Goal: Task Accomplishment & Management: Manage account settings

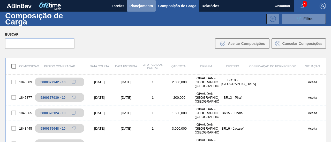
click at [150, 7] on span "Planejamento" at bounding box center [142, 6] width 24 height 6
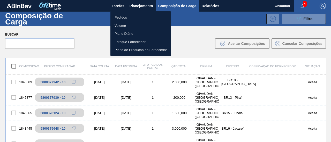
click at [146, 18] on li "Pedidos" at bounding box center [140, 17] width 61 height 8
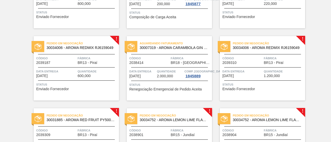
scroll to position [100, 0]
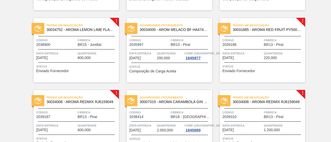
click at [249, 71] on span "Enviado Fornecedor" at bounding box center [238, 71] width 33 height 4
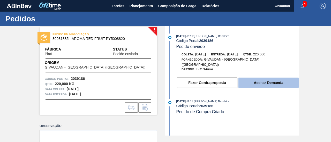
click at [259, 79] on button "Aceitar Demanda" at bounding box center [268, 83] width 60 height 10
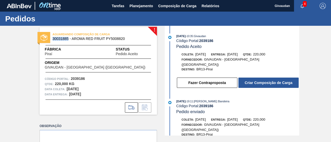
drag, startPoint x: 52, startPoint y: 39, endPoint x: 69, endPoint y: 39, distance: 16.3
click at [69, 39] on span "30031885 - AROMA RED FRUIT PY5008820" at bounding box center [99, 39] width 94 height 4
copy span "30031885"
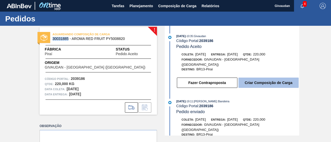
click at [276, 82] on button "Criar Composição de Carga" at bounding box center [268, 83] width 60 height 10
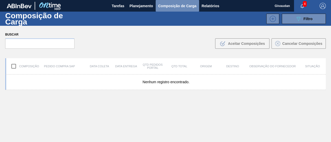
click at [162, 9] on button "Composição de Carga" at bounding box center [177, 6] width 43 height 12
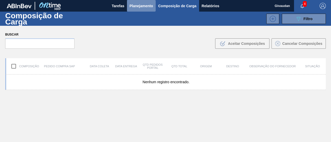
click at [143, 7] on span "Planejamento" at bounding box center [142, 6] width 24 height 6
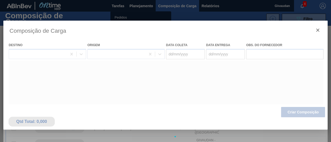
type coleta "[DATE]"
type entrega "[DATE]"
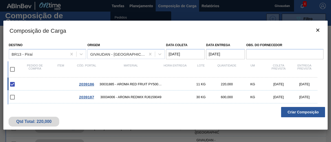
click at [299, 116] on button "Criar Composição" at bounding box center [303, 112] width 44 height 10
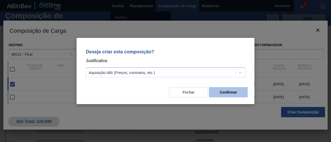
click at [231, 93] on button "Confirmar" at bounding box center [228, 92] width 39 height 10
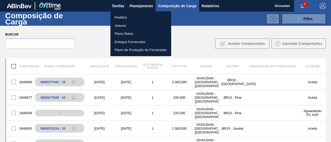
drag, startPoint x: 331, startPoint y: 101, endPoint x: 329, endPoint y: 112, distance: 12.0
click at [329, 112] on div at bounding box center [165, 71] width 331 height 142
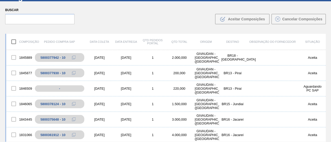
scroll to position [26, 0]
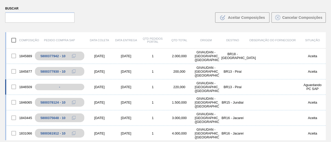
click at [25, 87] on div "1846509" at bounding box center [19, 87] width 27 height 11
click at [27, 87] on div "1846509" at bounding box center [19, 87] width 27 height 11
click at [24, 87] on div "1846509" at bounding box center [19, 87] width 27 height 11
click at [99, 87] on div "[DATE]" at bounding box center [99, 87] width 27 height 4
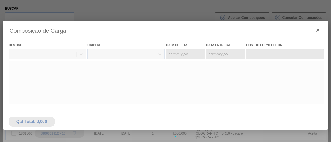
type coleta "[DATE]"
type entrega "[DATE]"
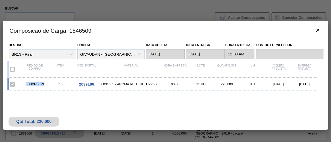
drag, startPoint x: 24, startPoint y: 85, endPoint x: 45, endPoint y: 85, distance: 20.7
click at [45, 85] on div "5800378579" at bounding box center [35, 84] width 26 height 4
copy div "5800378579"
click at [319, 31] on icon "botão de ícone" at bounding box center [317, 30] width 3 height 3
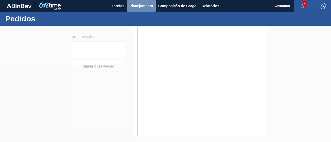
click at [145, 7] on span "Planejamento" at bounding box center [142, 6] width 24 height 6
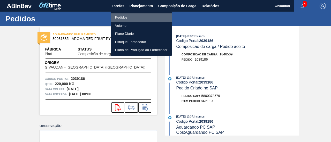
click at [130, 18] on li "Pedidos" at bounding box center [141, 17] width 61 height 8
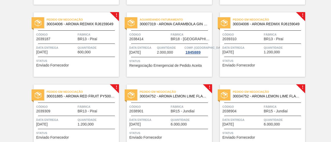
scroll to position [185, 0]
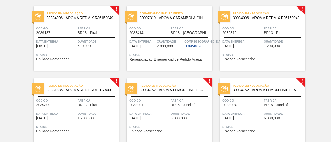
click at [45, 89] on div "Pedido em Negociação 30031885 - AROMA RED FRUIT PY5008820" at bounding box center [76, 86] width 85 height 9
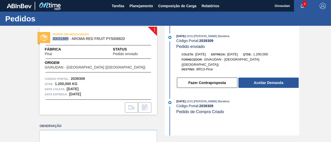
drag, startPoint x: 51, startPoint y: 37, endPoint x: 68, endPoint y: 39, distance: 17.2
click at [68, 39] on div "PEDIDO EM NEGOCIAÇÃO 30031885 - AROMA RED FRUIT PY5008820" at bounding box center [98, 37] width 117 height 12
copy span "30031885"
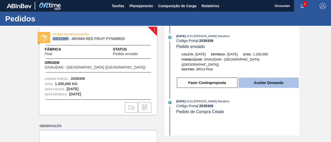
click at [268, 82] on button "Aceitar Demanda" at bounding box center [268, 83] width 60 height 10
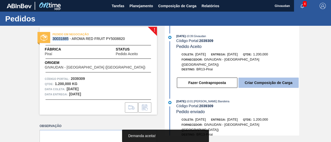
click at [254, 79] on button "Criar Composição de Carga" at bounding box center [268, 83] width 60 height 10
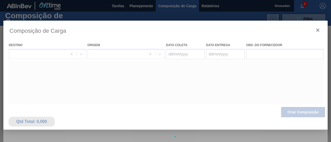
type coleta "[DATE]"
type entrega "[DATE]"
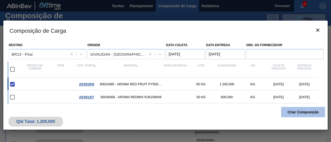
click at [292, 111] on button "Criar Composição" at bounding box center [303, 112] width 44 height 10
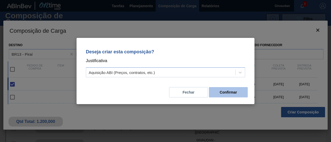
click at [225, 96] on button "Confirmar" at bounding box center [228, 92] width 39 height 10
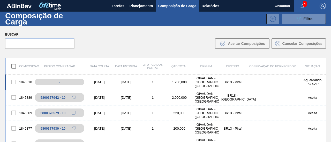
click at [26, 82] on div "1846510" at bounding box center [19, 82] width 27 height 11
click at [94, 82] on div "[DATE]" at bounding box center [99, 82] width 27 height 4
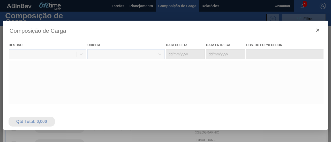
type coleta "[DATE]"
type entrega "[DATE]"
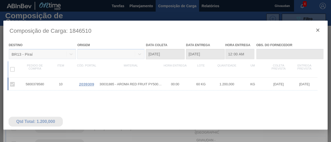
drag, startPoint x: 24, startPoint y: 83, endPoint x: 46, endPoint y: 84, distance: 22.2
click at [46, 84] on div at bounding box center [165, 137] width 324 height 233
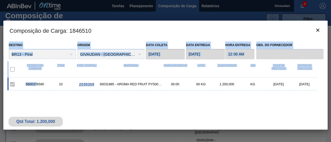
drag, startPoint x: 46, startPoint y: 84, endPoint x: 36, endPoint y: 84, distance: 10.3
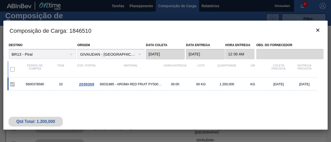
click at [40, 85] on div "5800378580" at bounding box center [35, 84] width 26 height 4
drag, startPoint x: 26, startPoint y: 84, endPoint x: 47, endPoint y: 86, distance: 20.7
click at [47, 86] on div "5800378580" at bounding box center [35, 84] width 26 height 4
copy div "5800378580"
click at [320, 31] on icon "botão de ícone" at bounding box center [318, 30] width 6 height 6
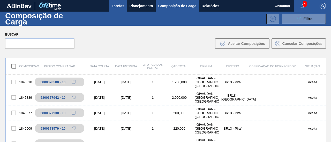
click at [119, 7] on span "Tarefas" at bounding box center [118, 6] width 13 height 6
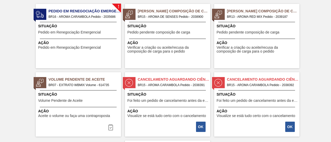
scroll to position [38, 0]
click at [291, 125] on button "OK" at bounding box center [290, 127] width 10 height 10
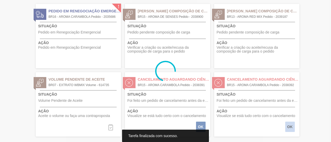
scroll to position [0, 0]
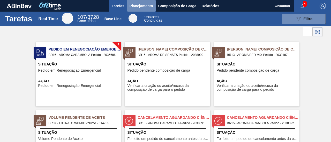
click at [149, 5] on span "Planejamento" at bounding box center [142, 6] width 24 height 6
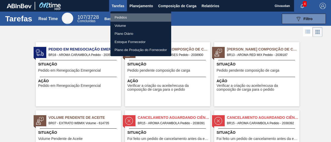
click at [130, 16] on li "Pedidos" at bounding box center [140, 17] width 61 height 8
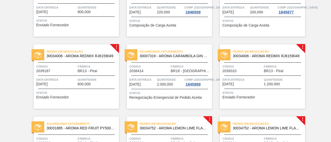
scroll to position [147, 0]
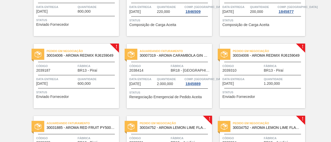
click at [69, 96] on div "Status Enviado Fornecedor" at bounding box center [76, 94] width 81 height 8
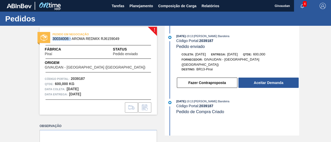
drag, startPoint x: 51, startPoint y: 38, endPoint x: 70, endPoint y: 41, distance: 18.5
click at [70, 41] on div "PEDIDO EM NEGOCIAÇÃO 30034006 - AROMA REDMIX RJ6159049" at bounding box center [98, 37] width 117 height 12
copy span "30034006 -"
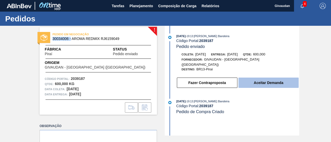
click at [261, 78] on button "Aceitar Demanda" at bounding box center [268, 83] width 60 height 10
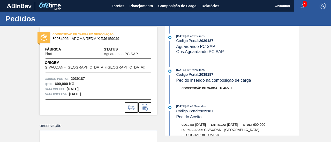
click at [271, 72] on div "[DATE] 10:42 : Insumos" at bounding box center [237, 69] width 123 height 5
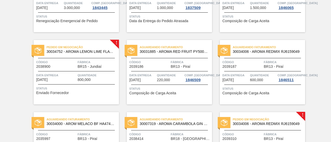
scroll to position [81, 0]
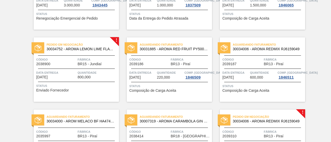
click at [266, 89] on span "Composição de Carga Aceita" at bounding box center [245, 91] width 47 height 4
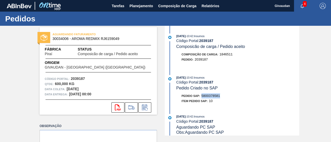
drag, startPoint x: 202, startPoint y: 96, endPoint x: 222, endPoint y: 96, distance: 20.2
click at [222, 96] on div "Pedido SAP: 5800378581" at bounding box center [237, 96] width 123 height 5
copy span "5800378581"
click at [142, 10] on button "Planejamento" at bounding box center [141, 6] width 29 height 12
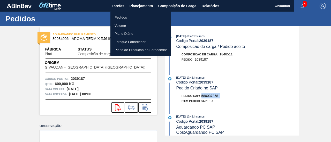
click at [136, 15] on li "Pedidos" at bounding box center [140, 17] width 61 height 8
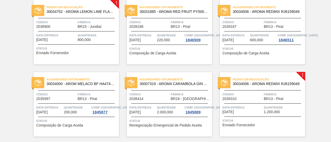
scroll to position [166, 0]
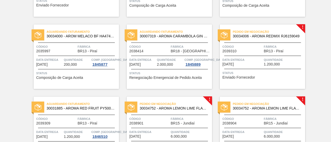
click at [233, 76] on span "Enviado Fornecedor" at bounding box center [238, 78] width 33 height 4
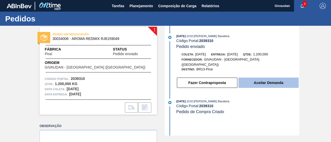
click at [261, 81] on button "Aceitar Demanda" at bounding box center [268, 83] width 60 height 10
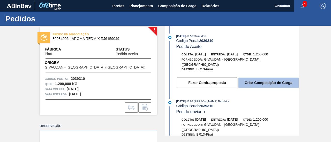
click at [266, 81] on button "Criar Composição de Carga" at bounding box center [268, 83] width 60 height 10
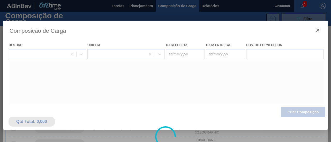
type coleta "[DATE]"
type entrega "[DATE]"
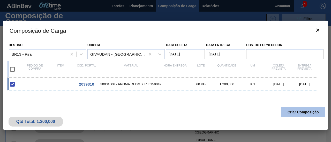
click at [294, 109] on button "Criar Composição" at bounding box center [303, 112] width 44 height 10
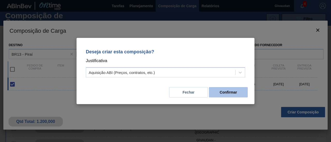
click at [236, 94] on button "Confirmar" at bounding box center [228, 92] width 39 height 10
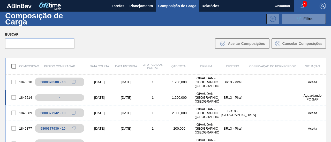
click at [26, 98] on div "1846514" at bounding box center [19, 97] width 27 height 11
click at [97, 97] on div "[DATE]" at bounding box center [99, 98] width 27 height 4
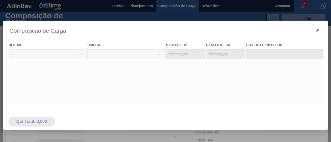
type coleta "[DATE]"
type entrega "[DATE]"
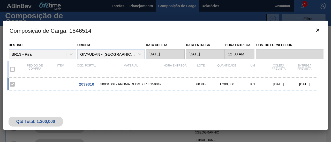
click at [91, 86] on span "2039310" at bounding box center [86, 84] width 15 height 4
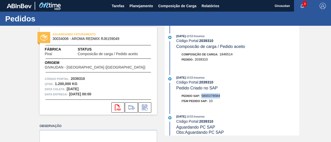
drag, startPoint x: 202, startPoint y: 97, endPoint x: 223, endPoint y: 98, distance: 21.2
click at [223, 98] on div "Pedido SAP: 5800378584" at bounding box center [237, 96] width 123 height 5
copy span "5800378584"
click at [131, 9] on span "Planejamento" at bounding box center [142, 6] width 24 height 6
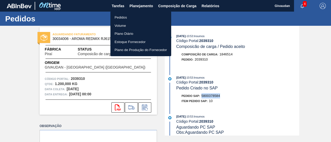
click at [126, 17] on li "Pedidos" at bounding box center [140, 17] width 61 height 8
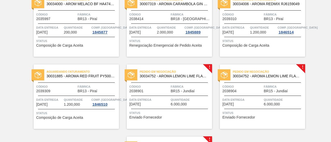
scroll to position [201, 0]
